Goal: Task Accomplishment & Management: Use online tool/utility

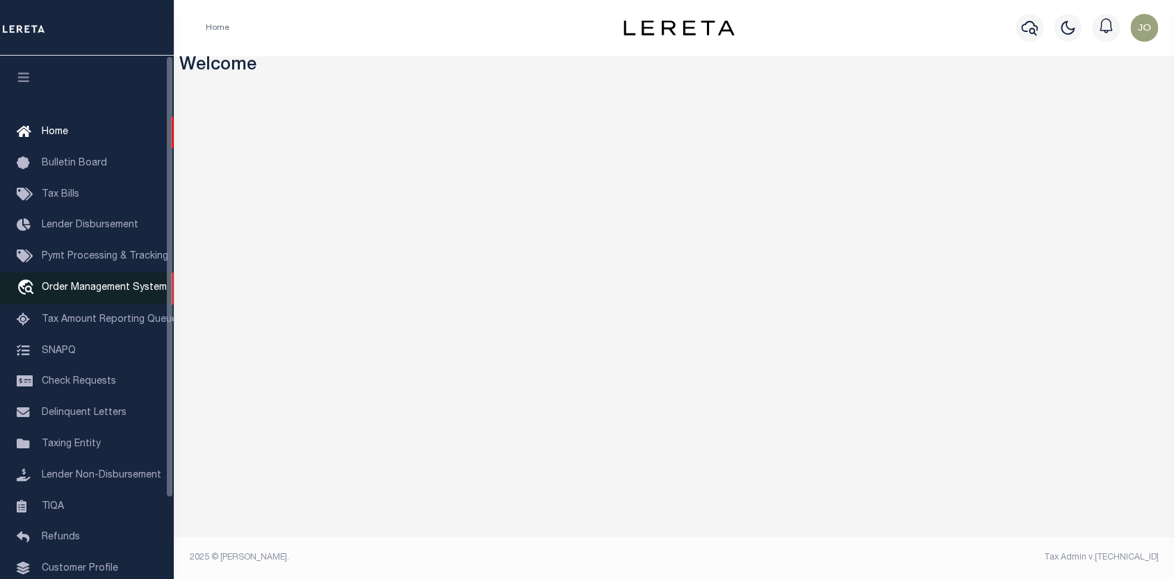
click at [123, 293] on span "Order Management System" at bounding box center [104, 288] width 125 height 10
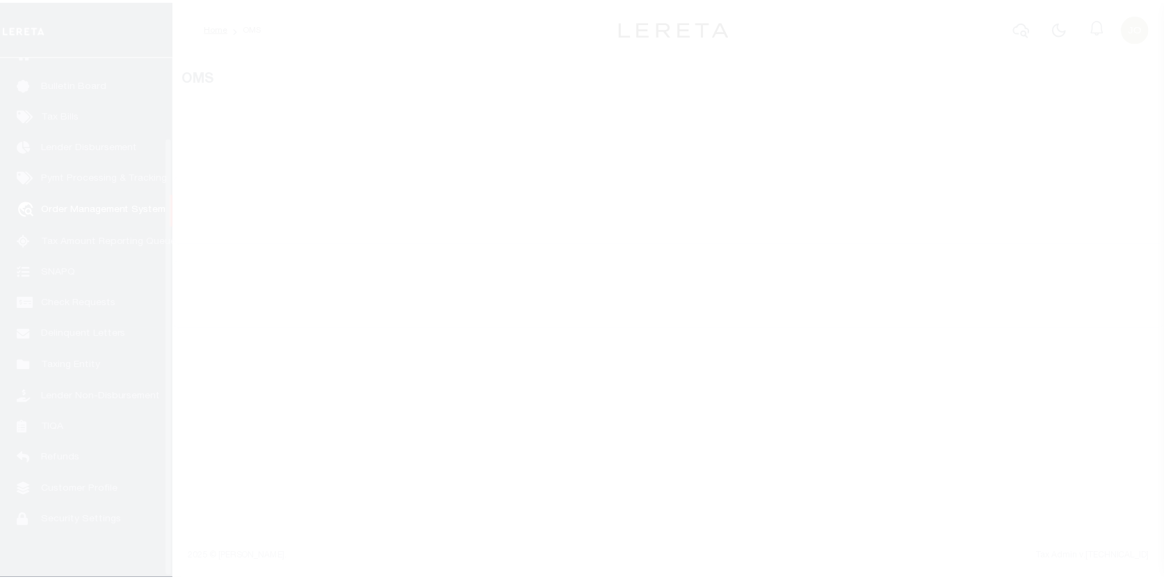
scroll to position [96, 0]
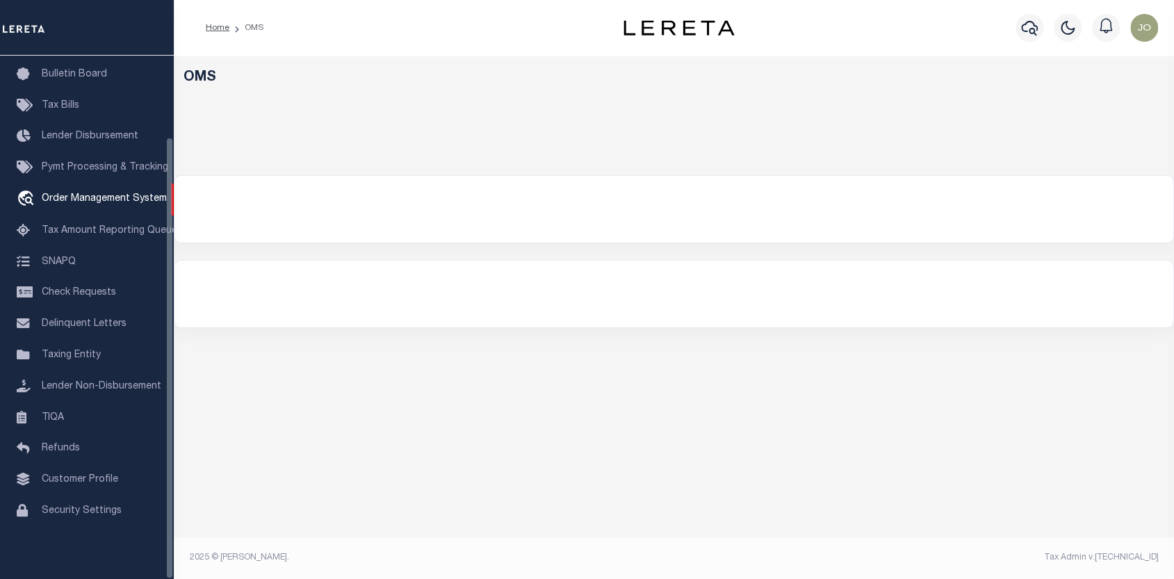
select select "200"
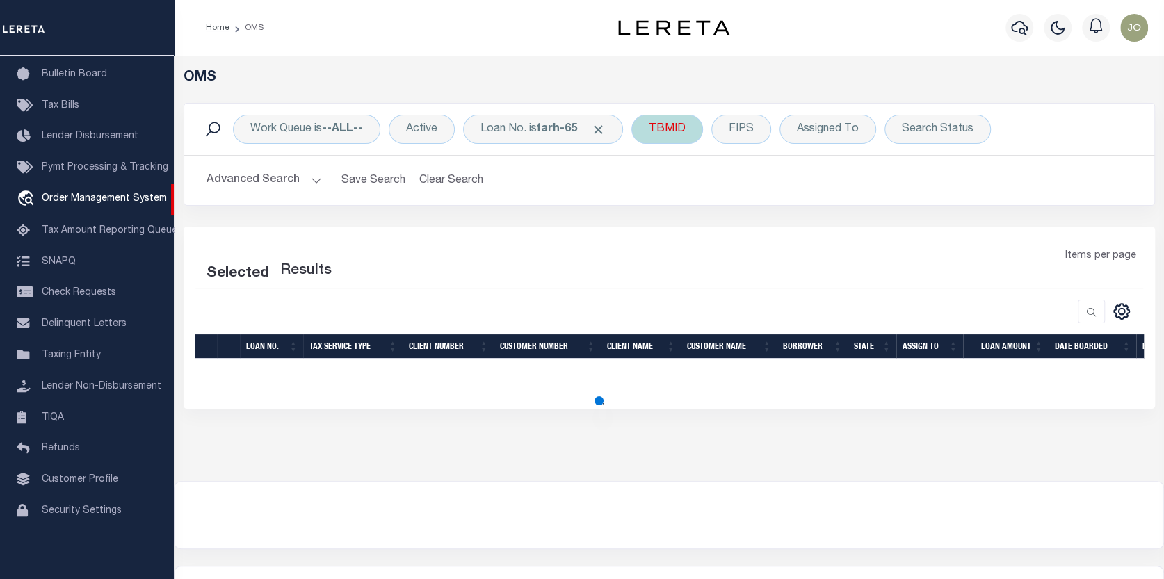
select select "200"
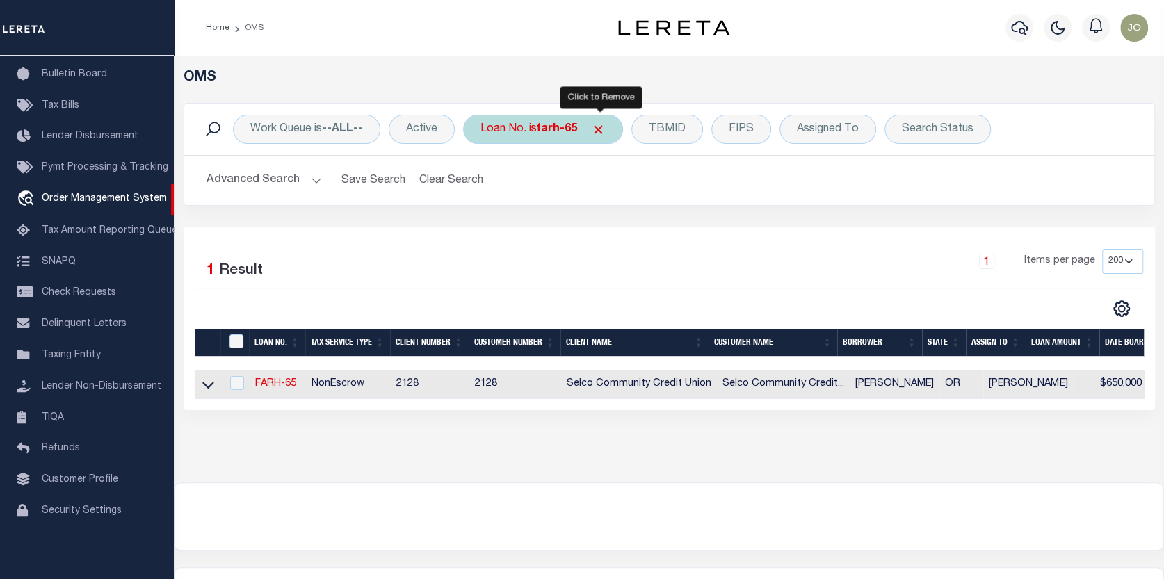
click at [597, 123] on span "Click to Remove" at bounding box center [598, 129] width 15 height 15
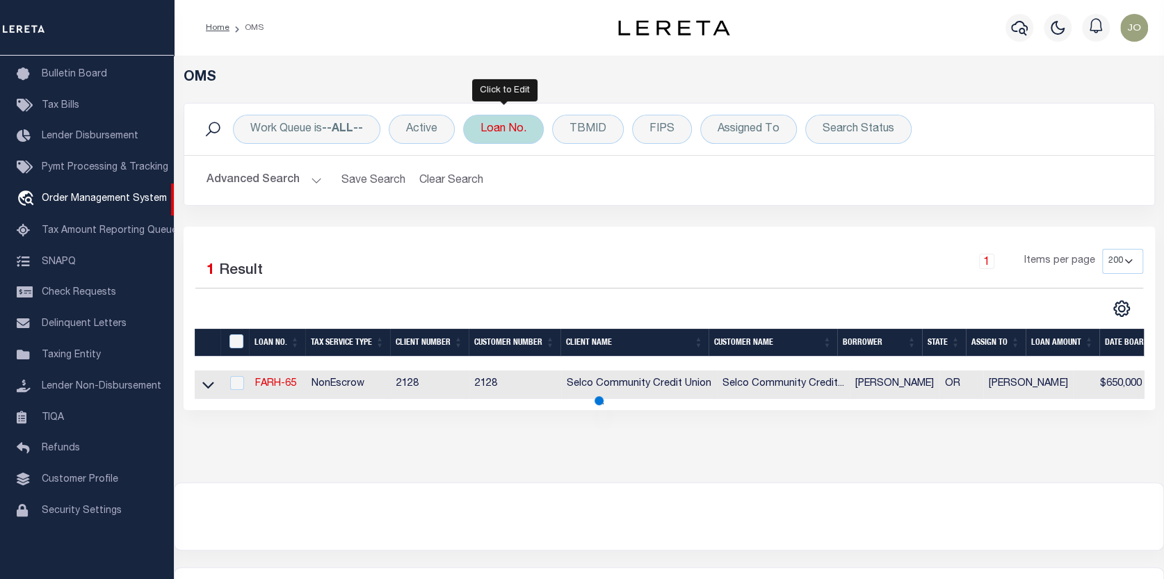
click at [525, 131] on div "Loan No." at bounding box center [503, 129] width 81 height 29
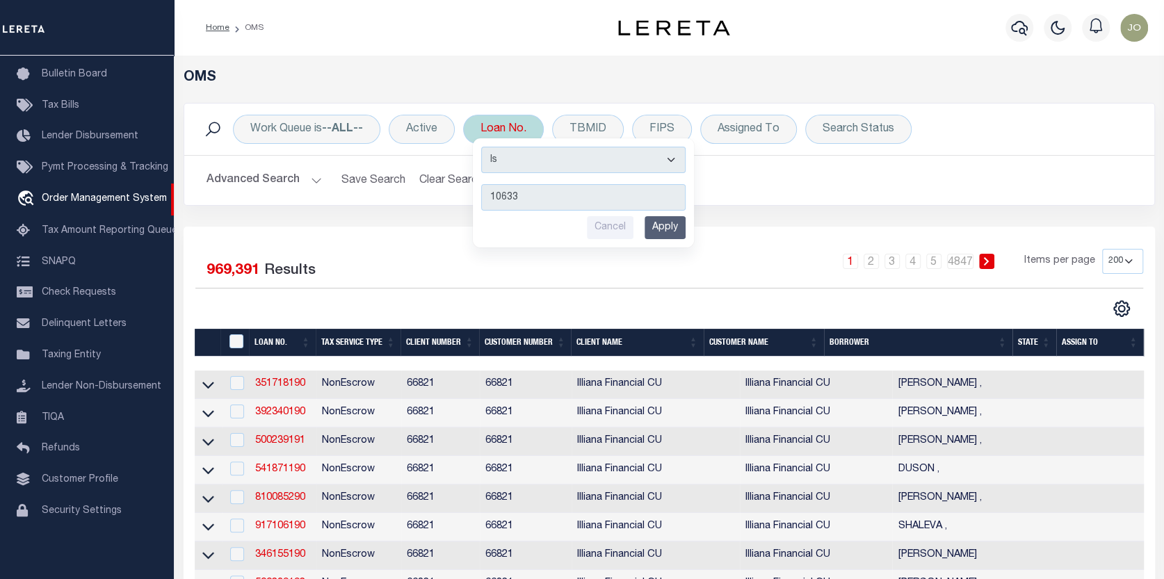
type input "10633"
click at [674, 216] on input "Apply" at bounding box center [665, 227] width 41 height 23
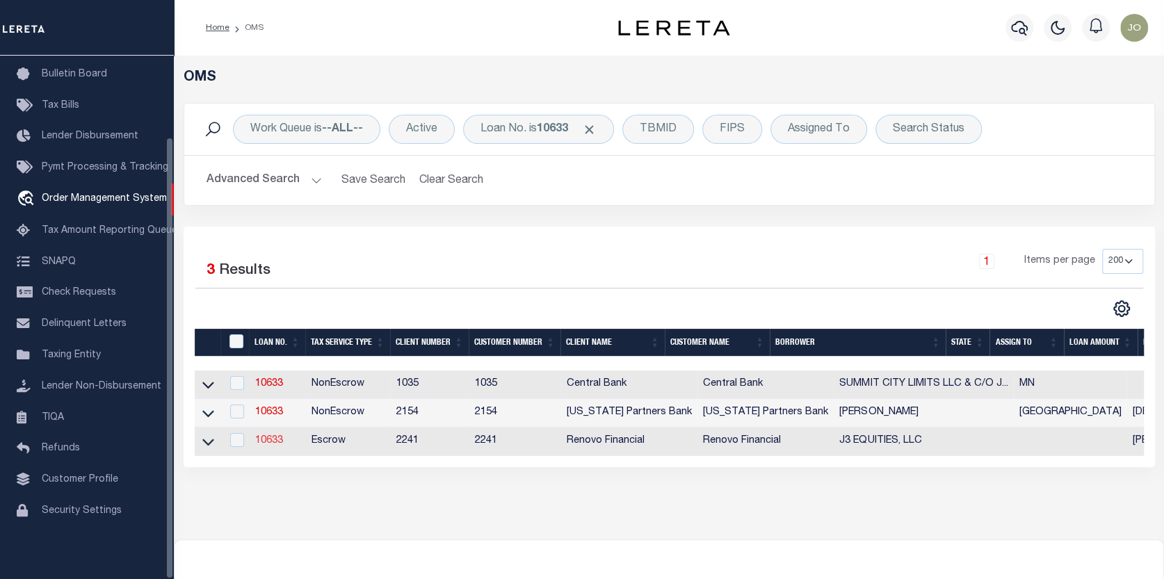
click at [278, 446] on link "10633" at bounding box center [269, 441] width 28 height 10
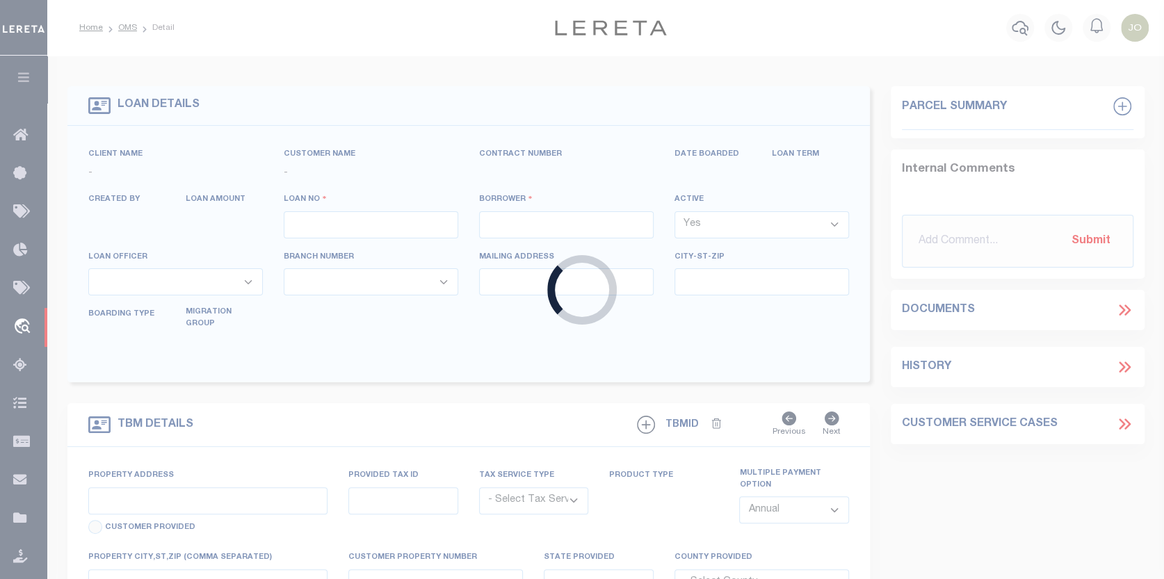
type input "10633"
type input "J3 EQUITIES, LLC"
select select
type input "[STREET_ADDRESS][US_STATE]"
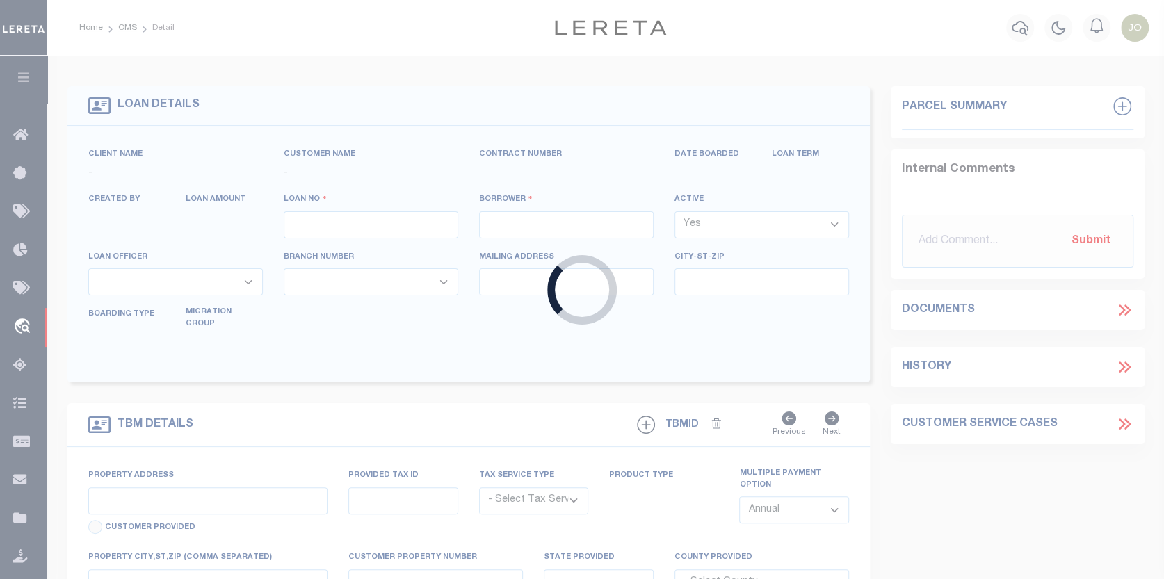
type input "[GEOGRAPHIC_DATA] FL 34769"
select select "10"
select select "Escrow"
select select "25066"
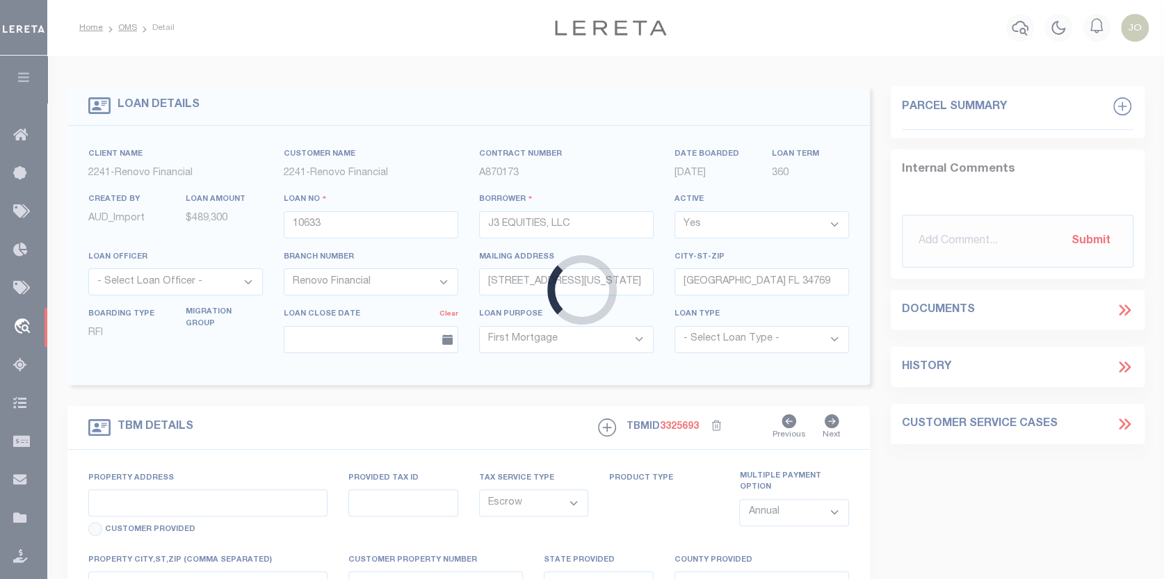
type input "[STREET_ADDRESS]"
select select
type input "[GEOGRAPHIC_DATA], FL 32819"
type input "a0k8Y00000jchR9"
select select
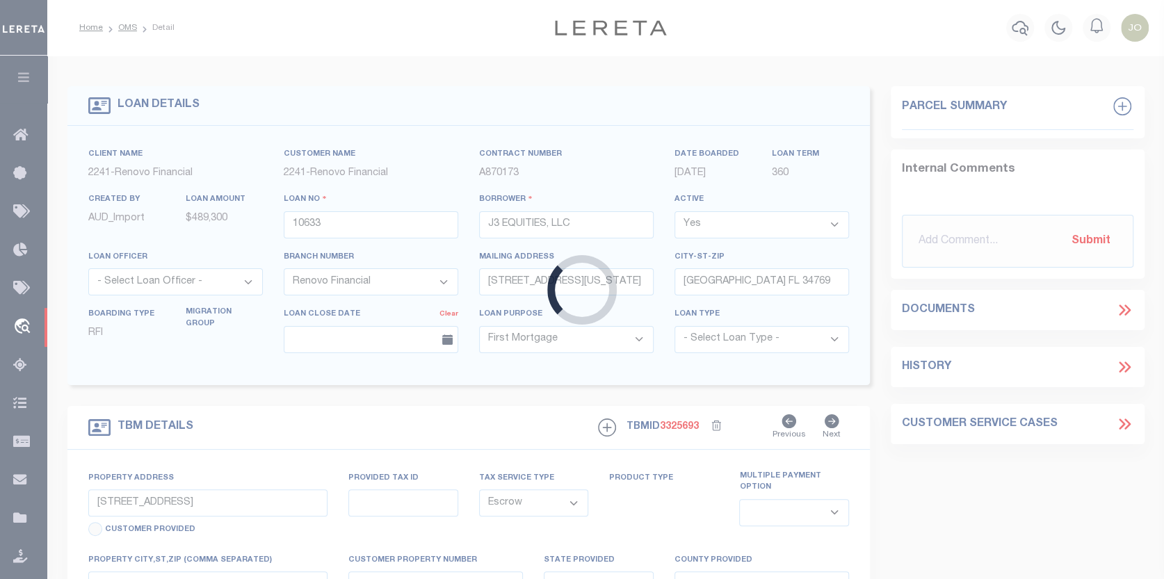
type textarea "LEGAL REQUIRED"
type textarea "REO [DATE]"
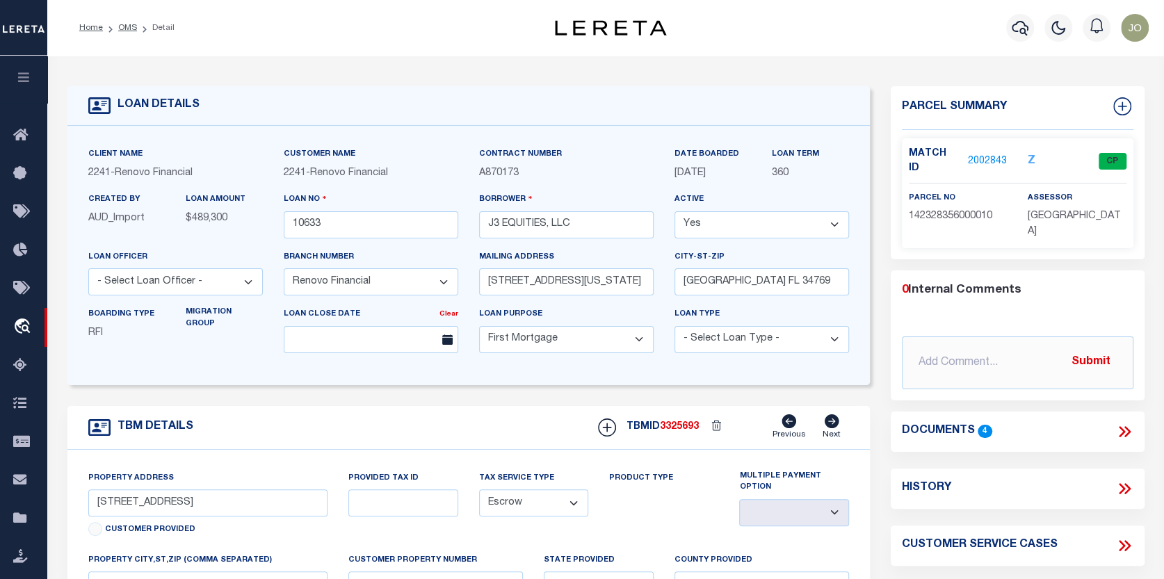
click at [978, 154] on link "2002843" at bounding box center [987, 161] width 39 height 15
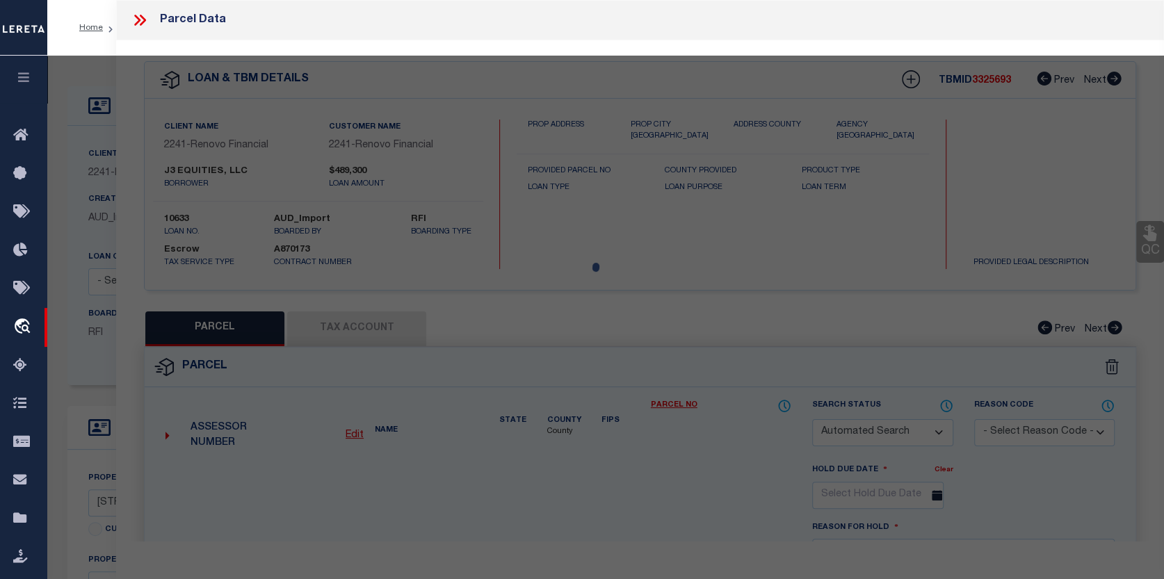
checkbox input "false"
select select "CP"
type input "J3 Equities LLC"
type input "[STREET_ADDRESS]"
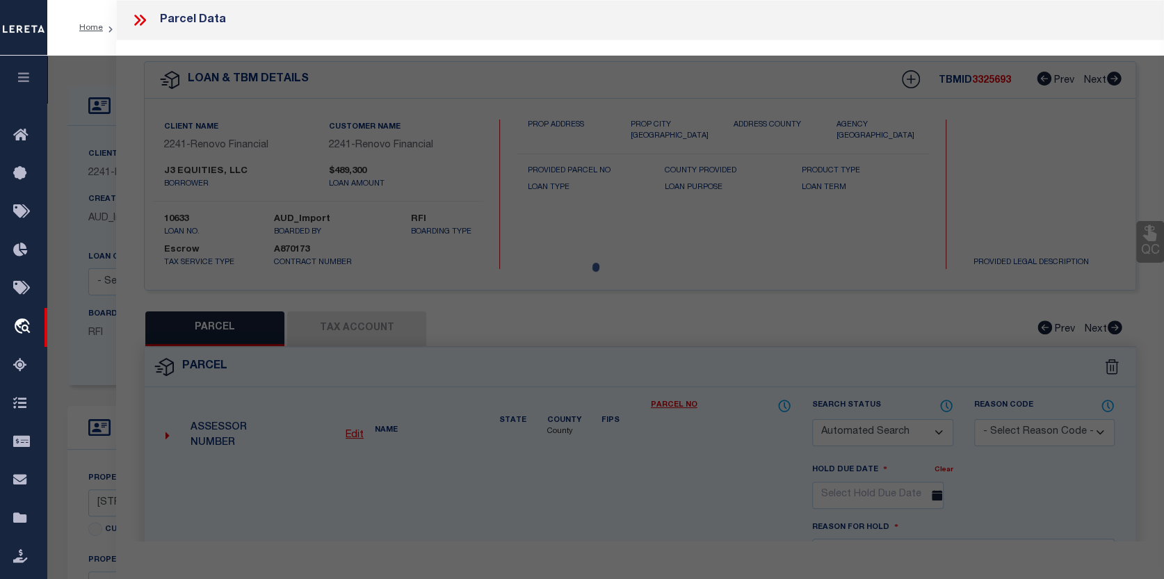
checkbox input "false"
type input "[GEOGRAPHIC_DATA], FL 32819"
type textarea "HIDDEN SPRINGS UNIT 3 12/45 LOT 1"
type textarea "Tax ID Special Project"
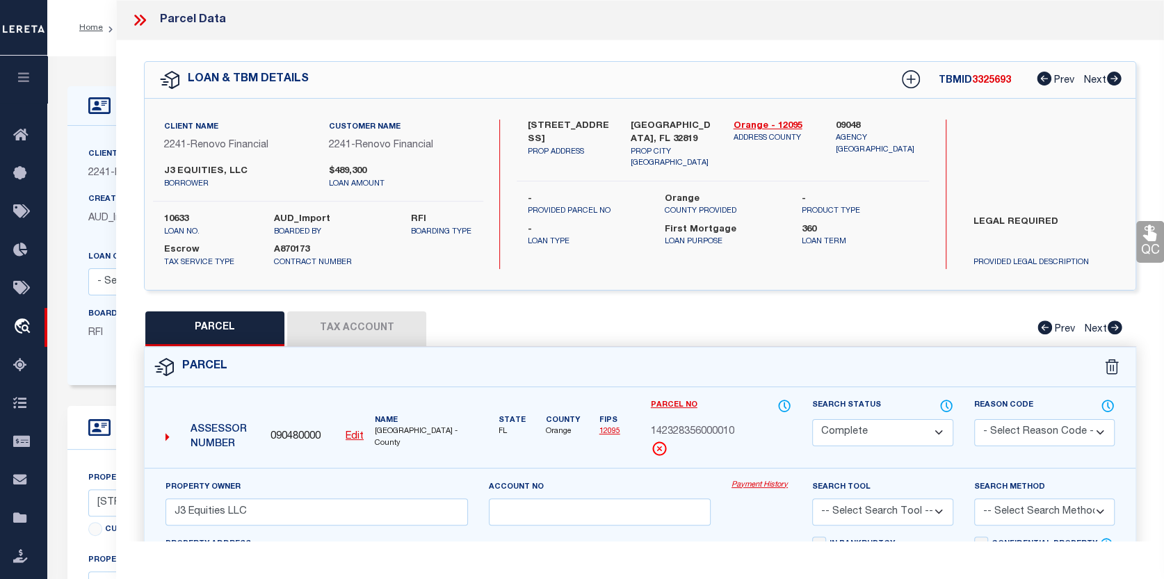
click at [350, 317] on button "Tax Account" at bounding box center [356, 329] width 139 height 35
select select "100"
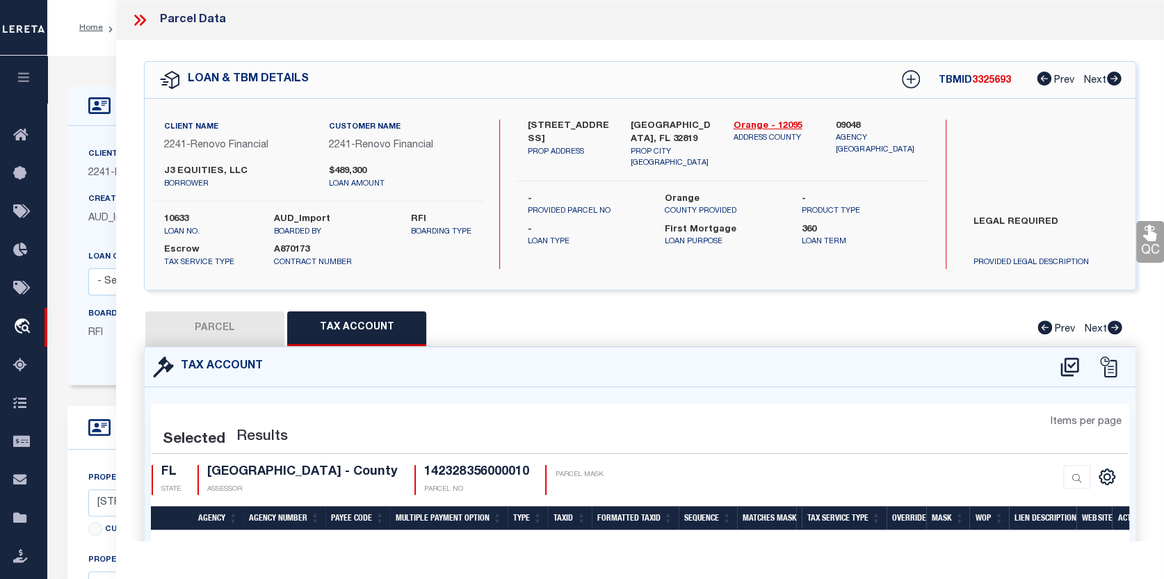
select select "100"
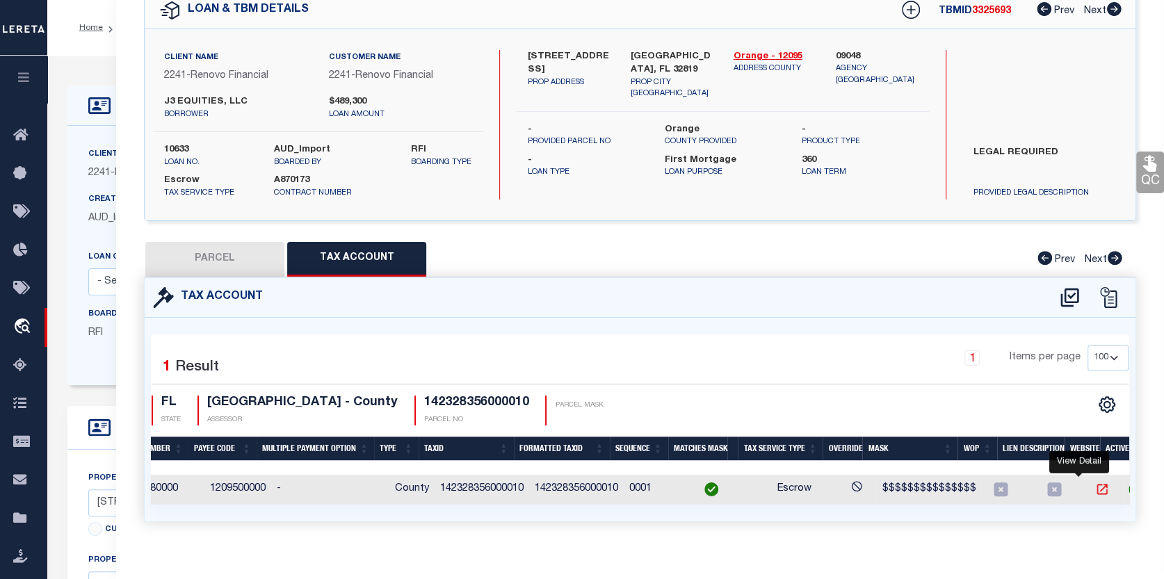
click at [1095, 488] on icon "" at bounding box center [1102, 490] width 14 height 14
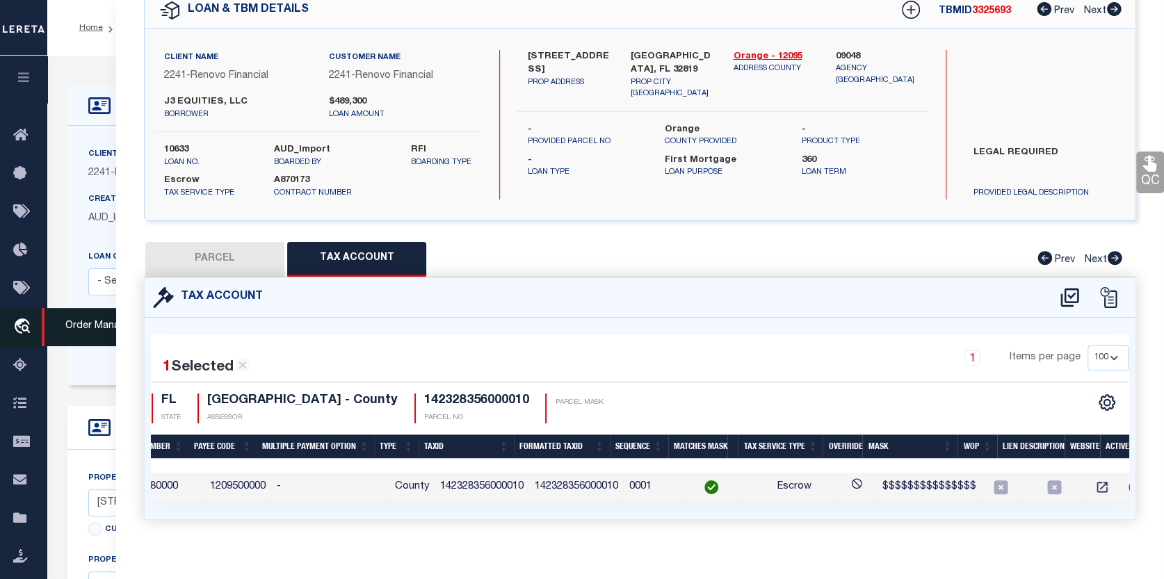
click at [19, 321] on icon "travel_explore" at bounding box center [24, 327] width 22 height 18
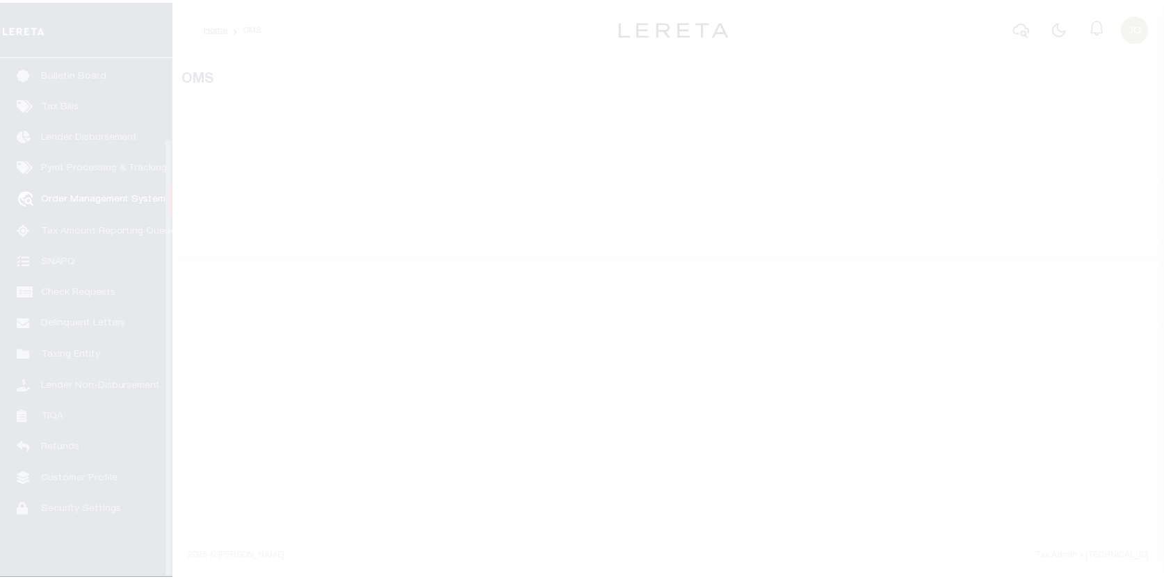
scroll to position [96, 0]
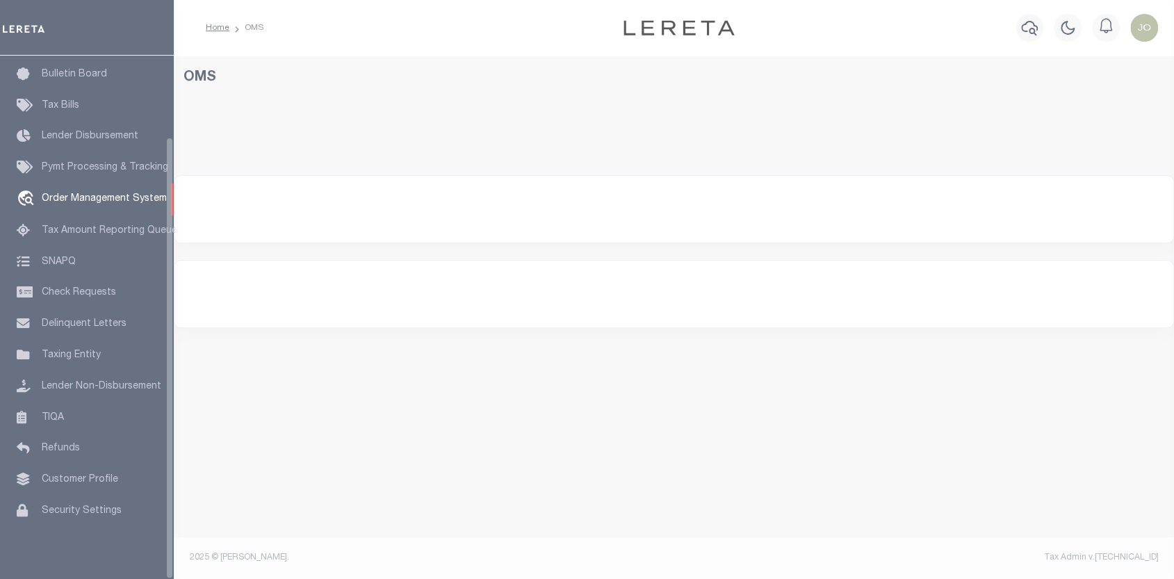
select select "200"
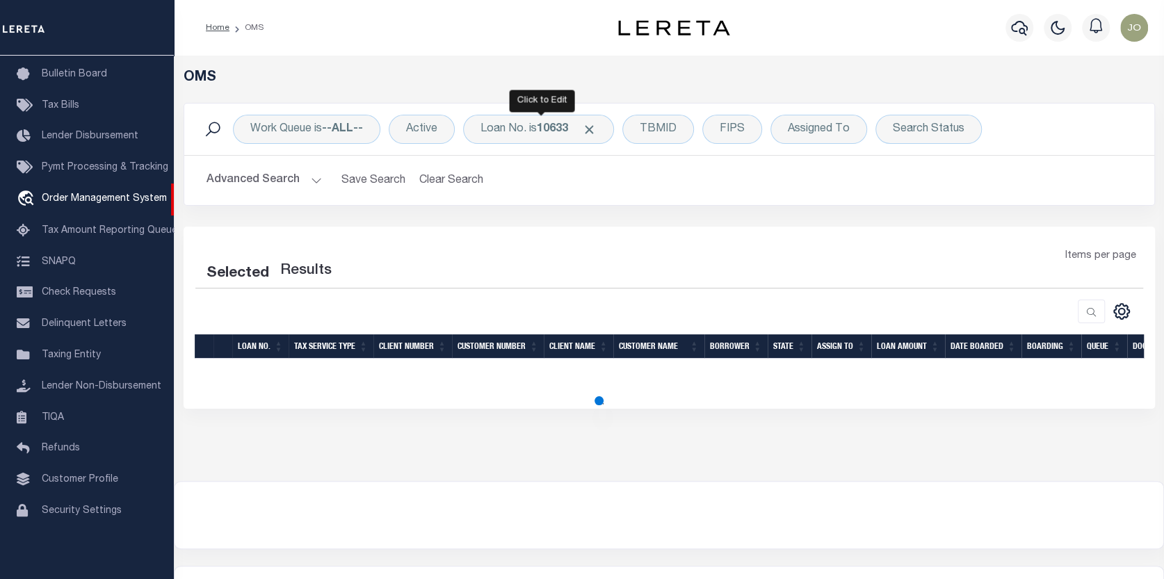
select select "200"
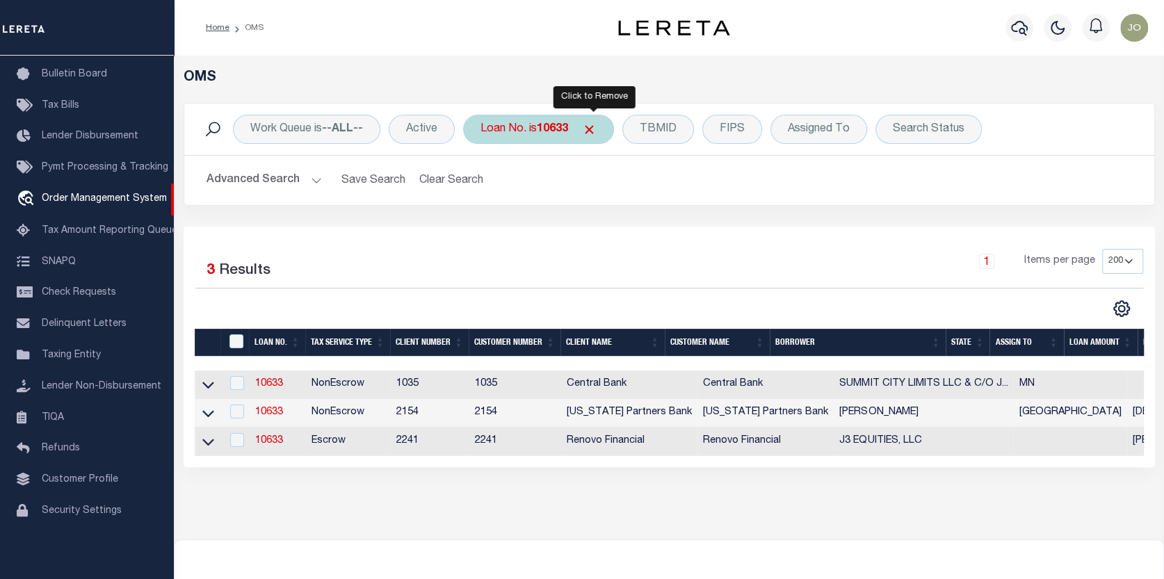
click at [597, 127] on span "Click to Remove" at bounding box center [589, 129] width 15 height 15
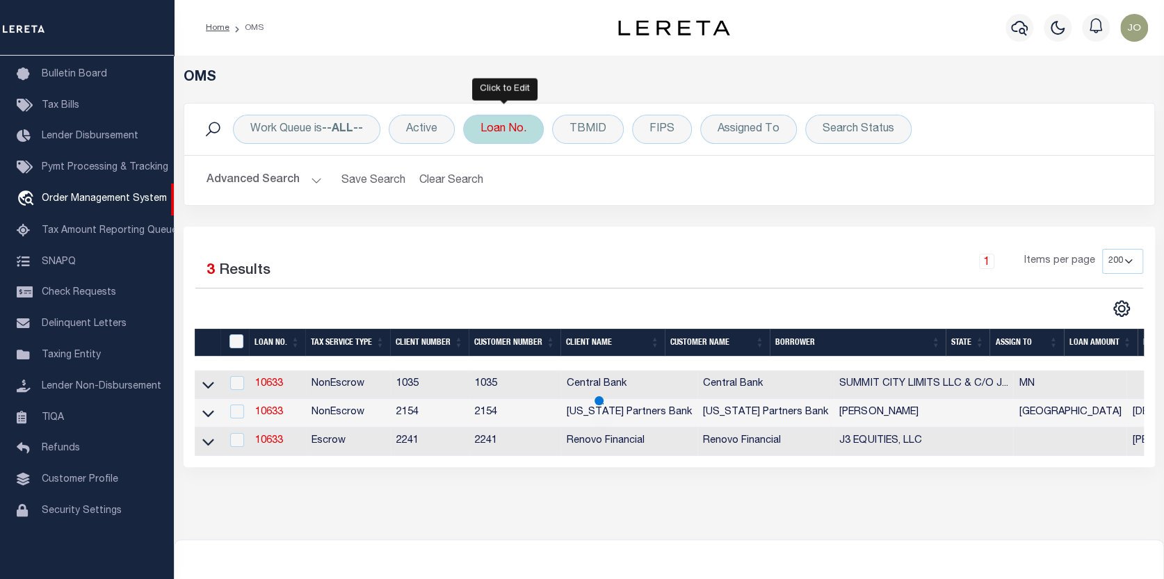
click at [516, 129] on div "Loan No." at bounding box center [503, 129] width 81 height 29
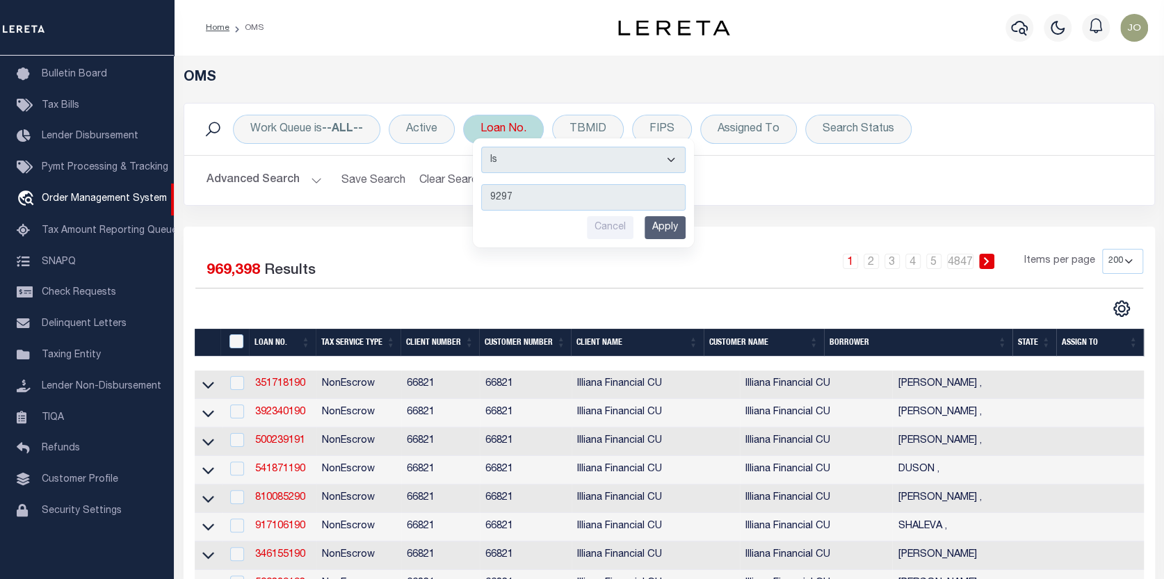
type input "9297"
click at [664, 223] on input "Apply" at bounding box center [665, 227] width 41 height 23
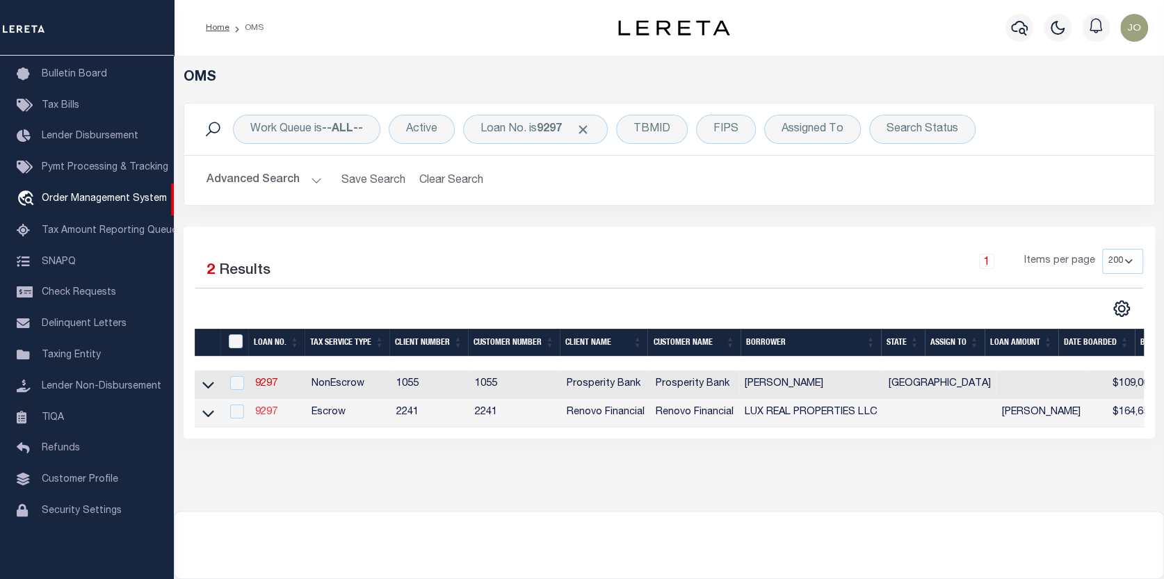
click at [268, 408] on link "9297" at bounding box center [266, 412] width 22 height 10
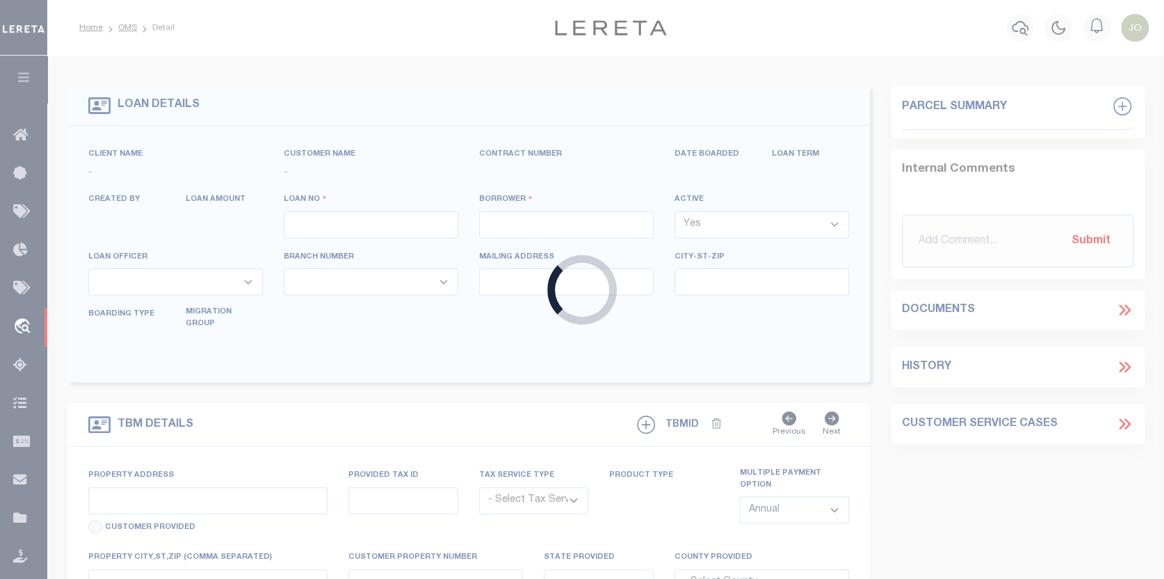
type input "9297"
type input "LUX REAL PROPERTIES LLC"
select select
type input "6097 Sandra Drive"
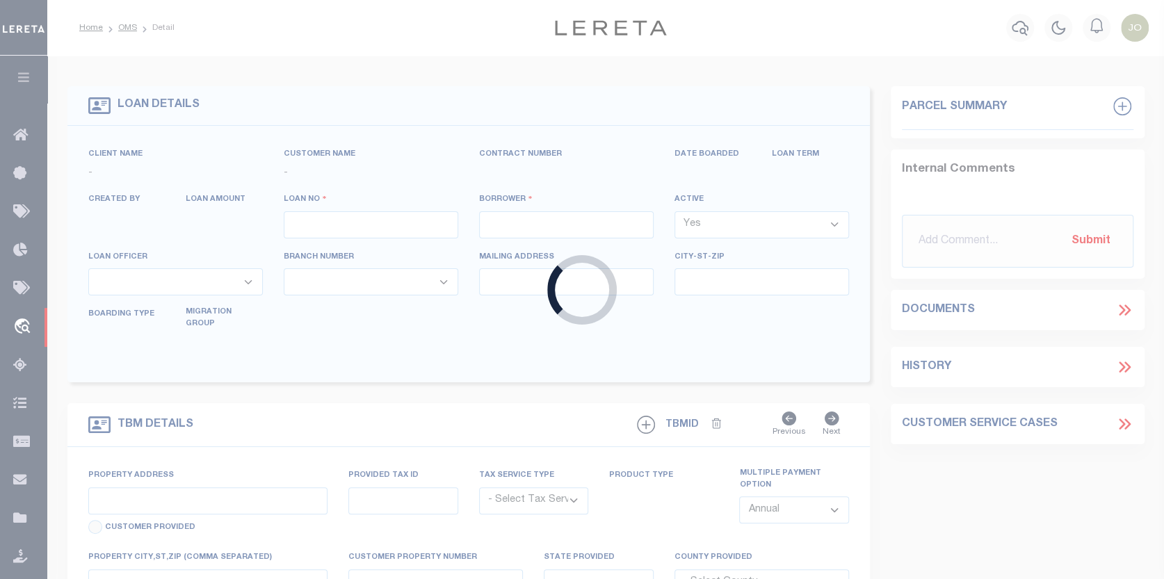
type input "Weeki Wachee FL 34607"
select select "Escrow"
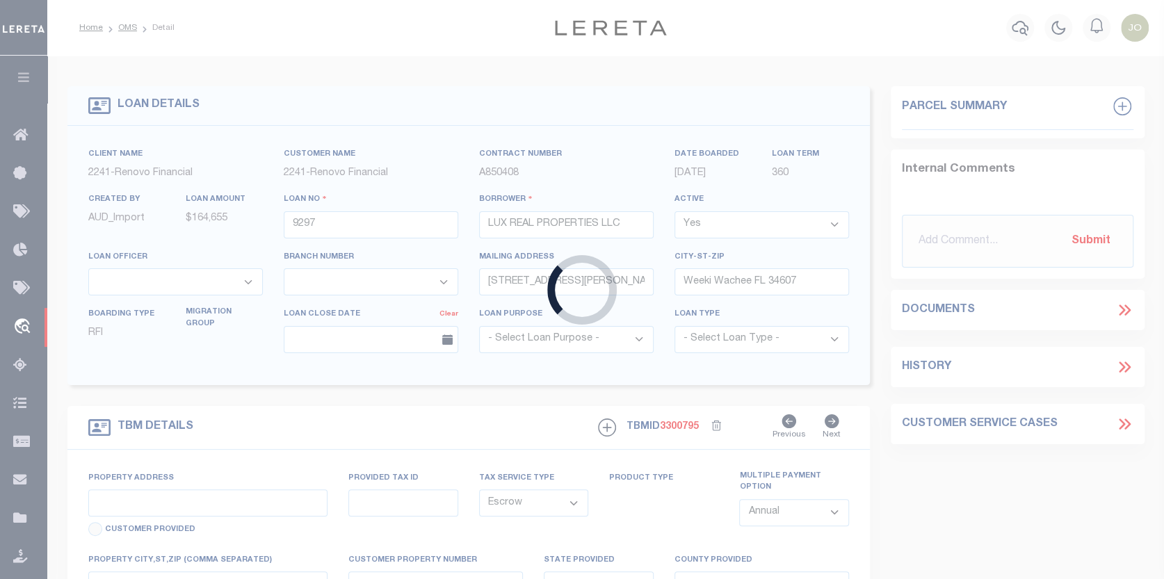
type input "2810 Van Buren Street"
select select
type input "Inverness, FL 34453"
type input "a0k8Y00000dDxVC"
select select
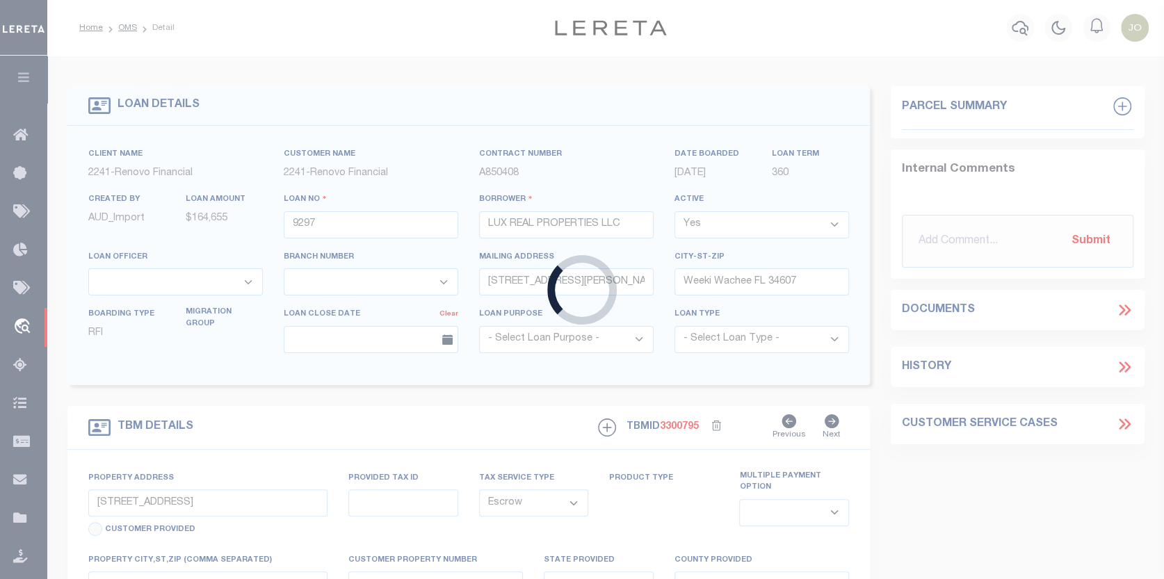
type textarea "LEGAL REQUIRED"
type textarea "REO"
select select "25066"
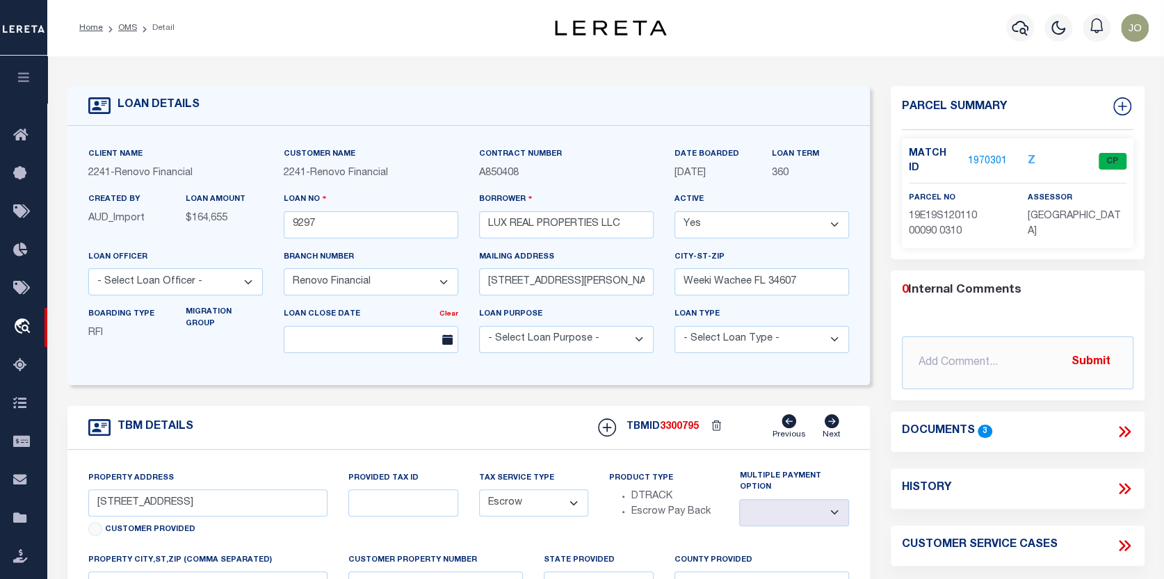
click at [991, 154] on link "1970301" at bounding box center [987, 161] width 39 height 15
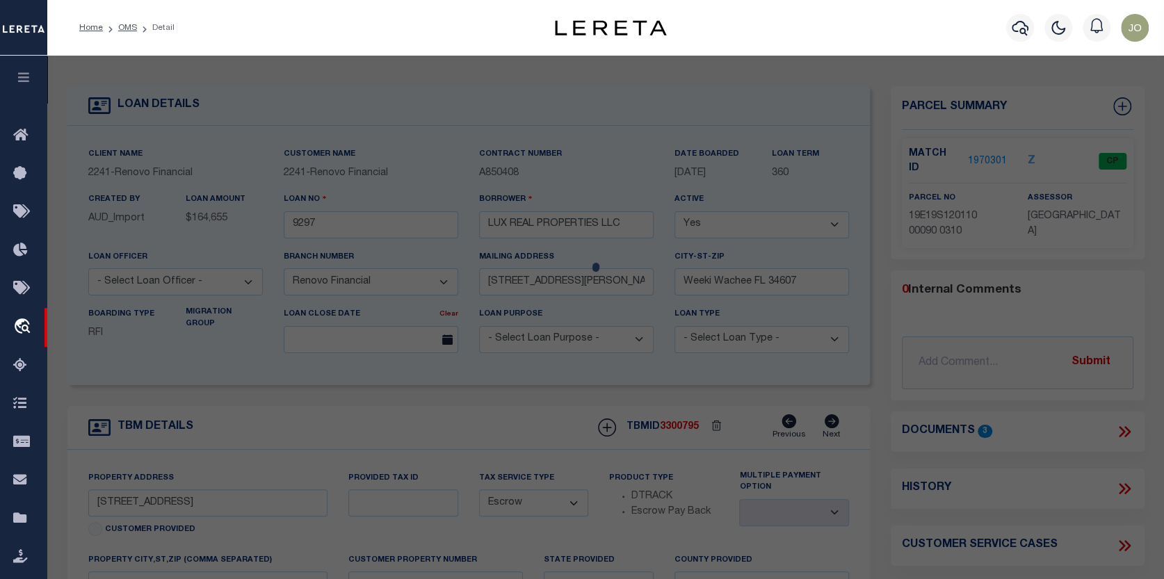
checkbox input "false"
select select "CP"
type input "LUX REAL PROPERTIES LLC"
select select
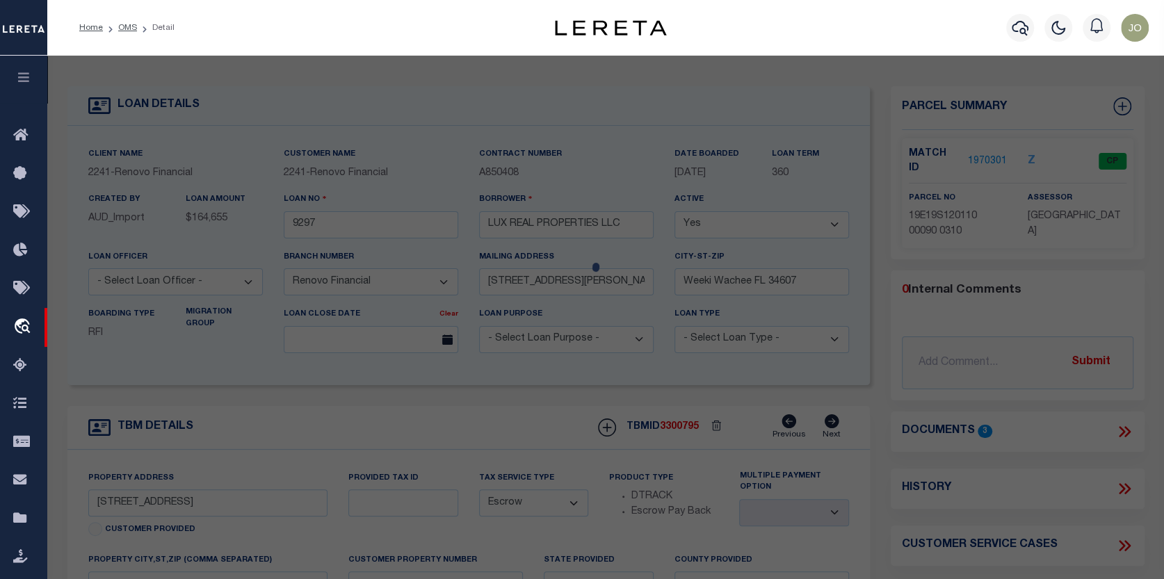
type input "2810 W VAN BUREN ST"
checkbox input "false"
type input "Inverness, FL 34453"
type textarea "INVERNESS ACRES UNIT 1 PB 3 PG 24 LOT 31 BLK 9"
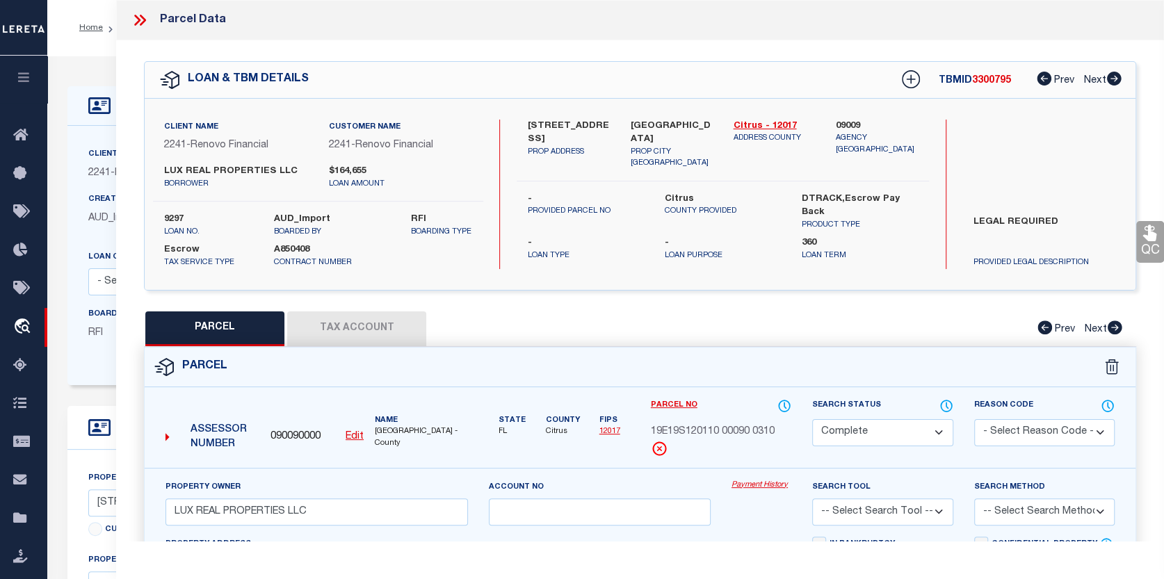
scroll to position [70, 0]
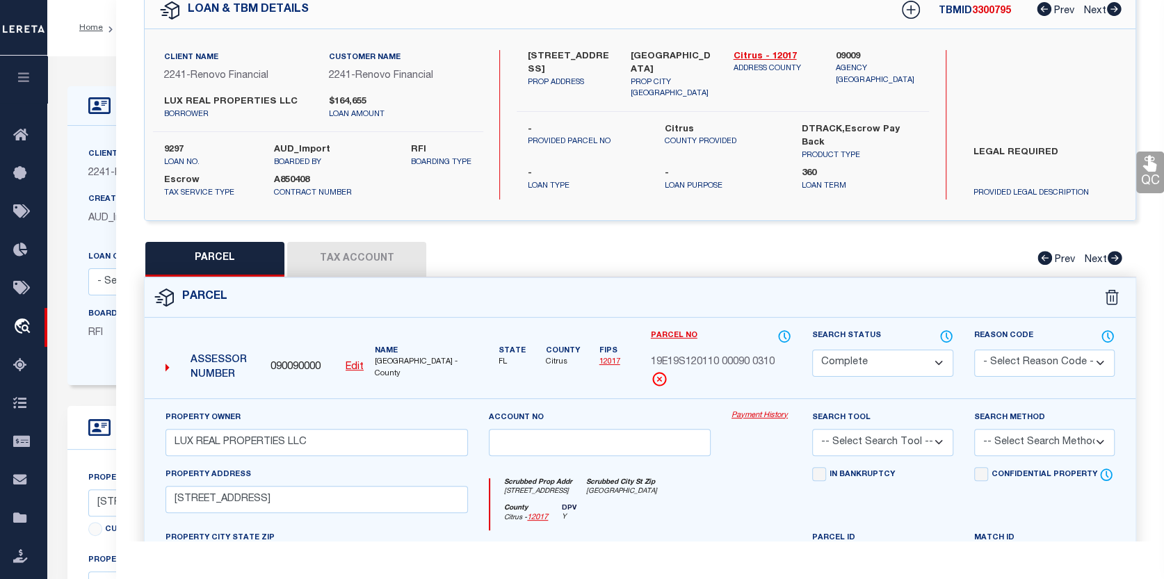
click at [335, 248] on button "Tax Account" at bounding box center [356, 259] width 139 height 35
select select "100"
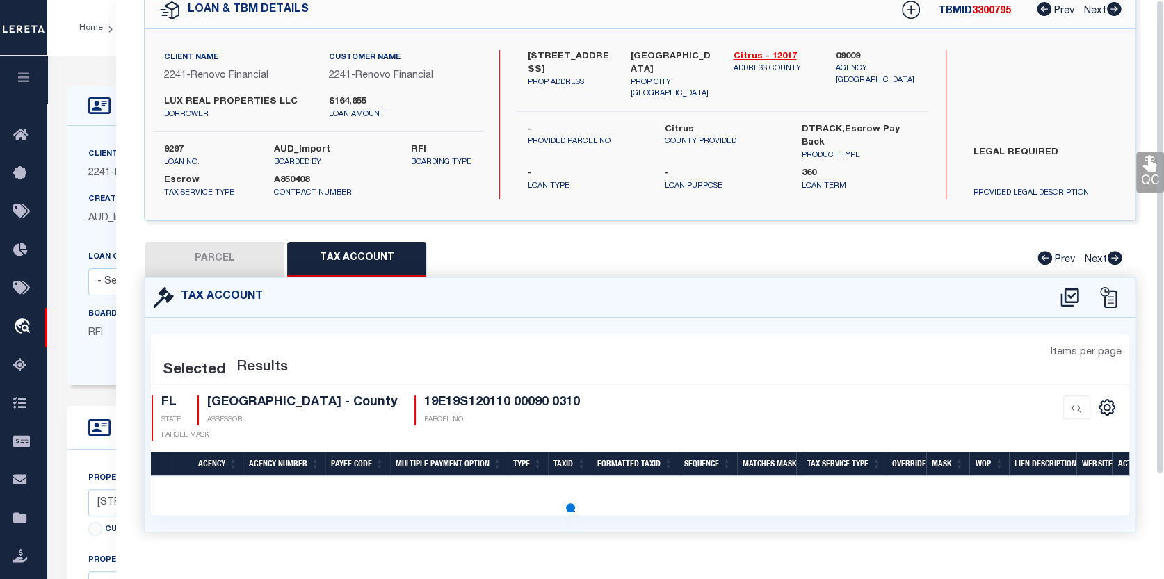
select select "100"
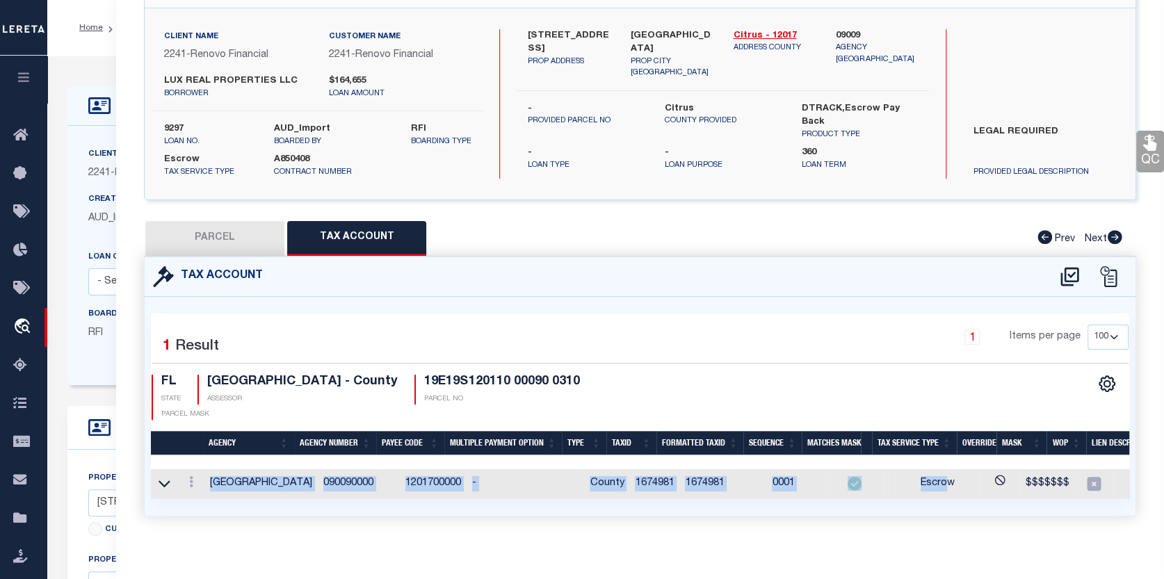
scroll to position [0, 89]
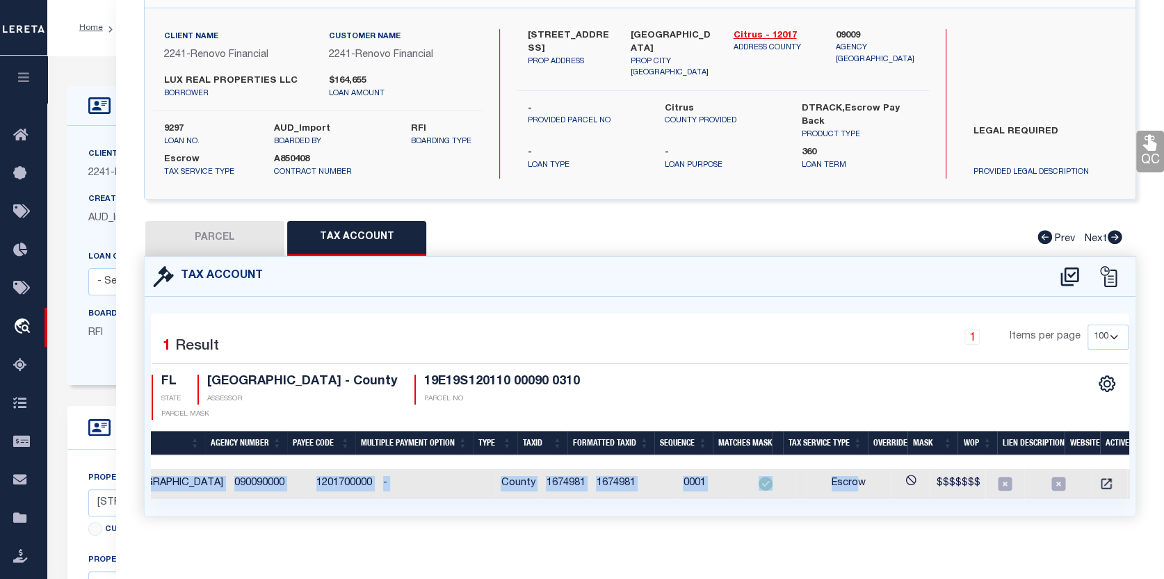
drag, startPoint x: 926, startPoint y: 479, endPoint x: 1147, endPoint y: 508, distance: 223.7
click at [1147, 508] on div "QC QC QC" at bounding box center [640, 250] width 1048 height 600
click at [1097, 478] on link "" at bounding box center [1106, 483] width 18 height 10
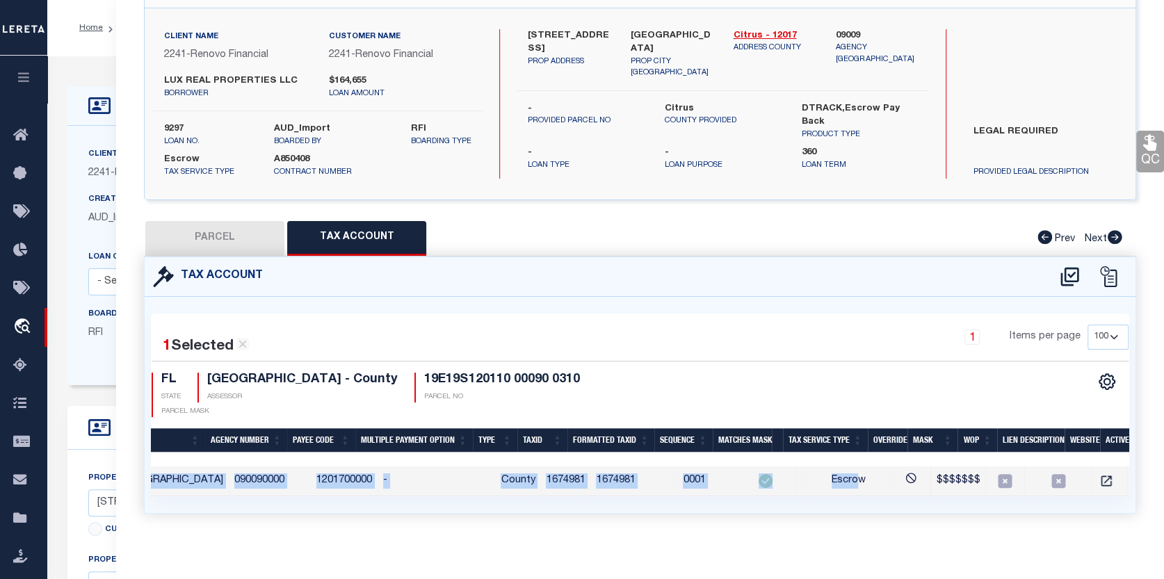
scroll to position [88, 0]
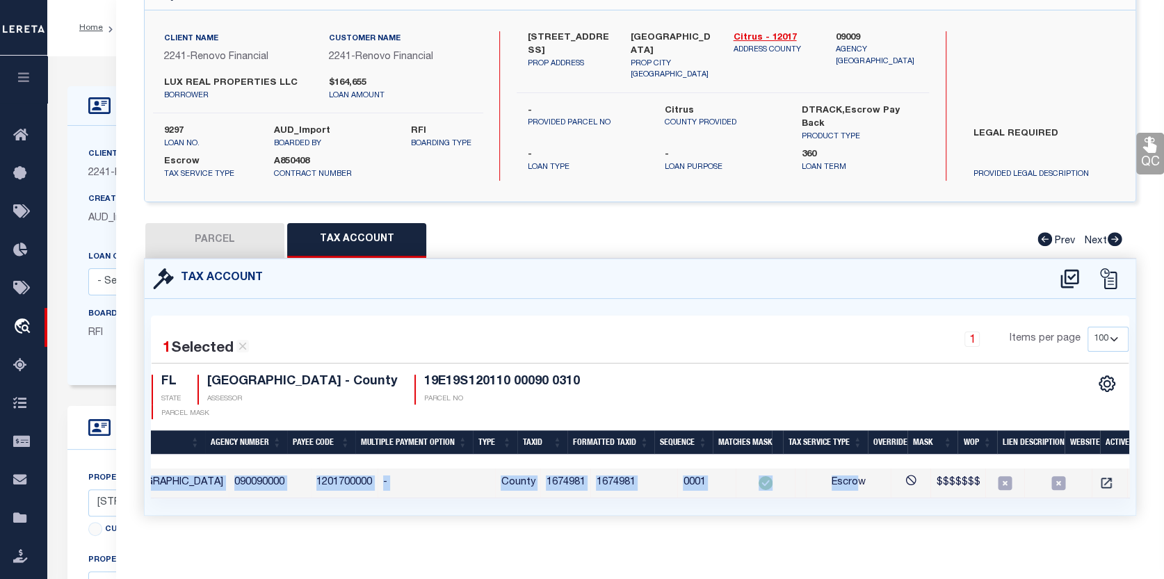
click at [216, 239] on button "PARCEL" at bounding box center [214, 240] width 139 height 35
select select "AS"
checkbox input "false"
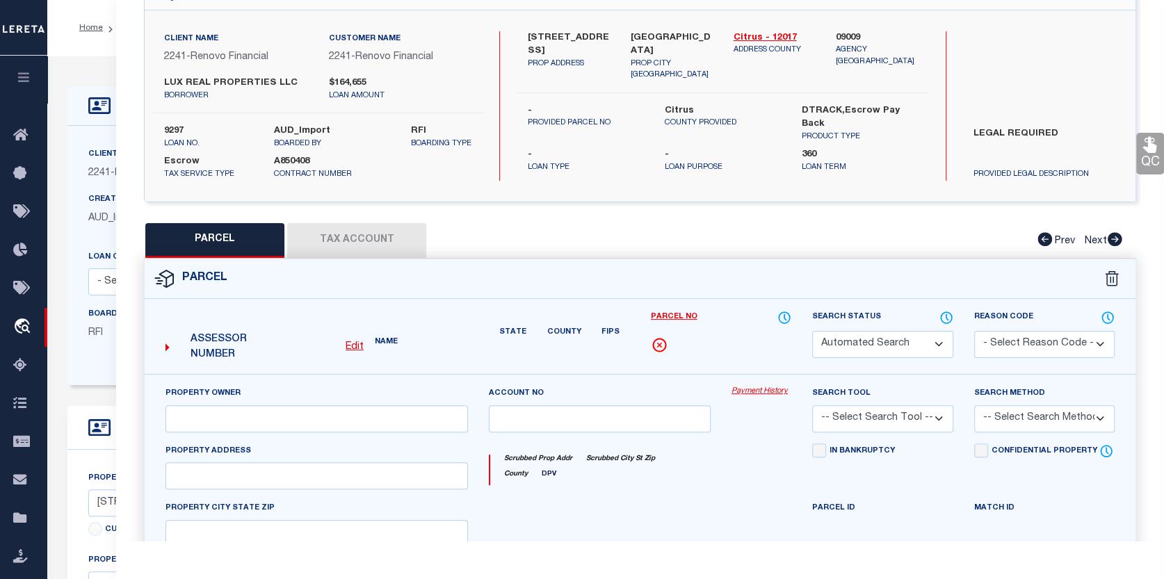
select select "CP"
type input "LUX REAL PROPERTIES LLC"
select select
type input "2810 W VAN BUREN ST"
checkbox input "false"
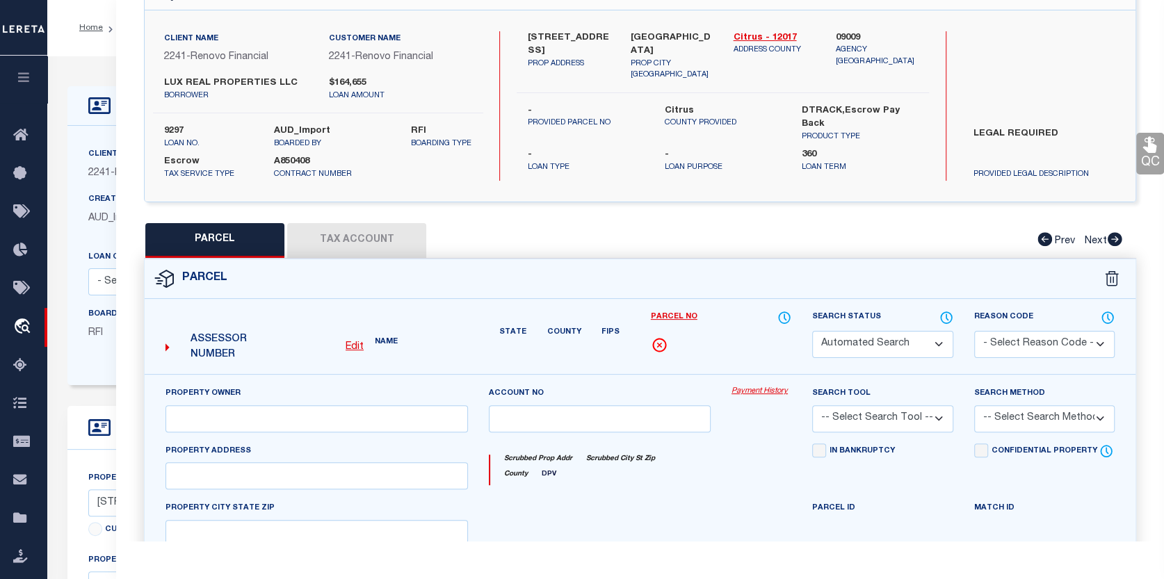
type input "Inverness, FL 34453"
type textarea "INVERNESS ACRES UNIT 1 PB 3 PG 24 LOT 31 BLK 9"
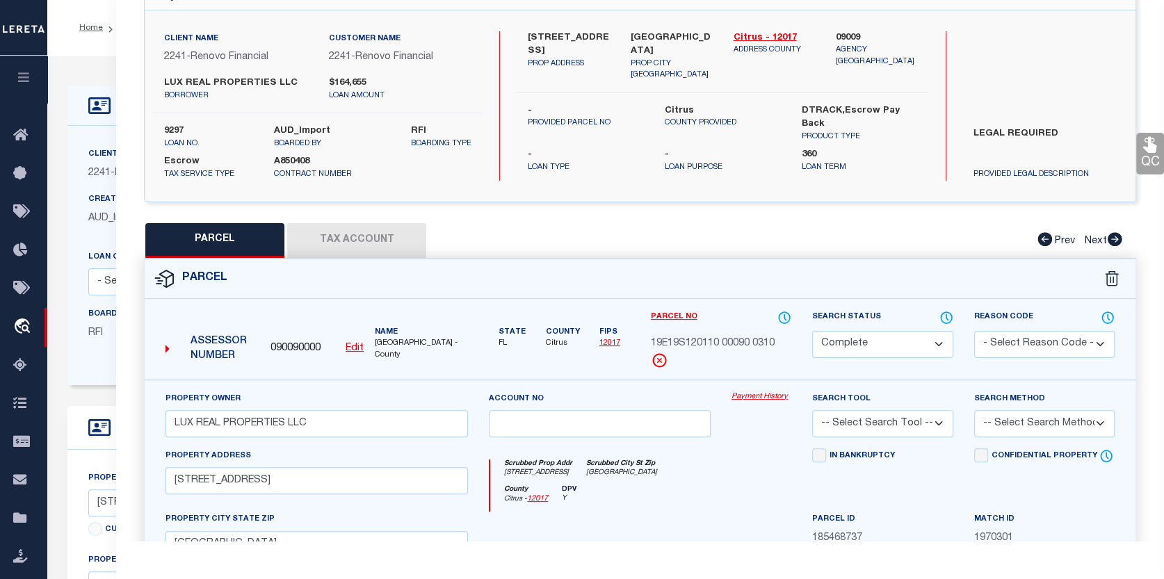
click at [773, 404] on div "Payment History" at bounding box center [761, 419] width 81 height 57
click at [766, 394] on link "Payment History" at bounding box center [762, 397] width 60 height 12
